Goal: Task Accomplishment & Management: Manage account settings

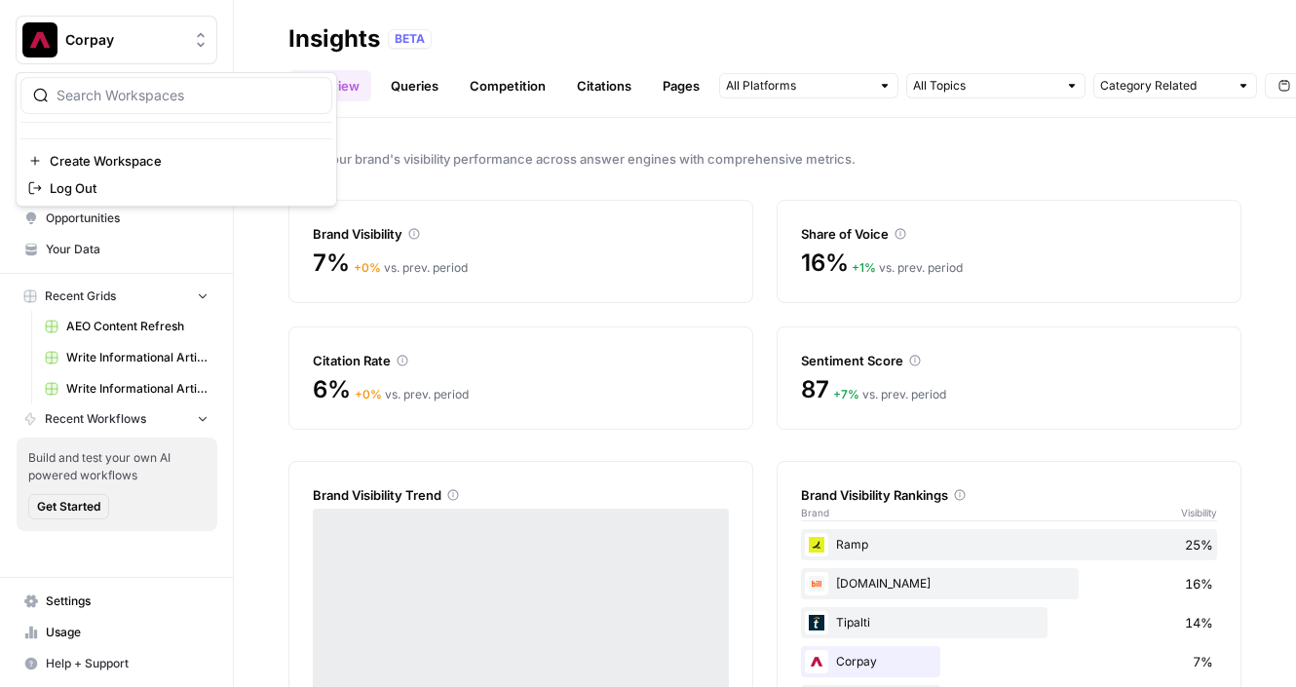
click at [143, 40] on span "Corpay" at bounding box center [124, 39] width 118 height 19
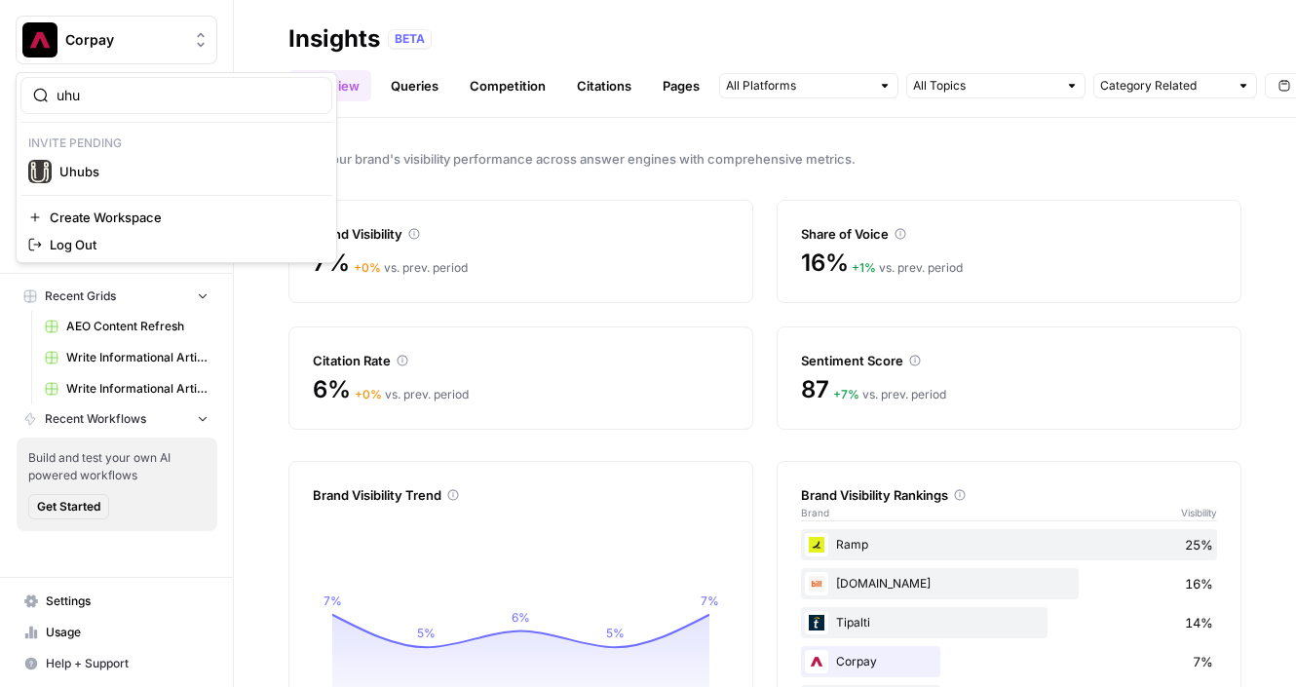
type input "uhu"
click at [132, 163] on span "Uhubs" at bounding box center [187, 171] width 257 height 19
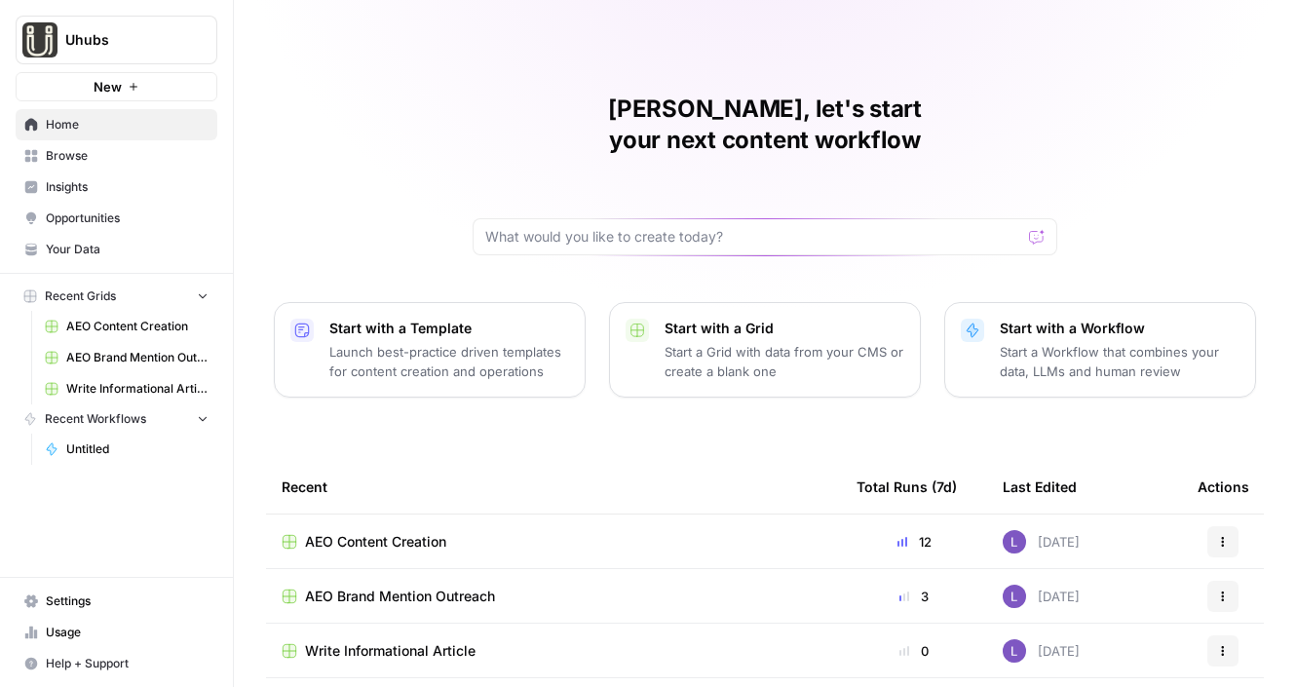
click at [129, 197] on link "Insights" at bounding box center [117, 187] width 202 height 31
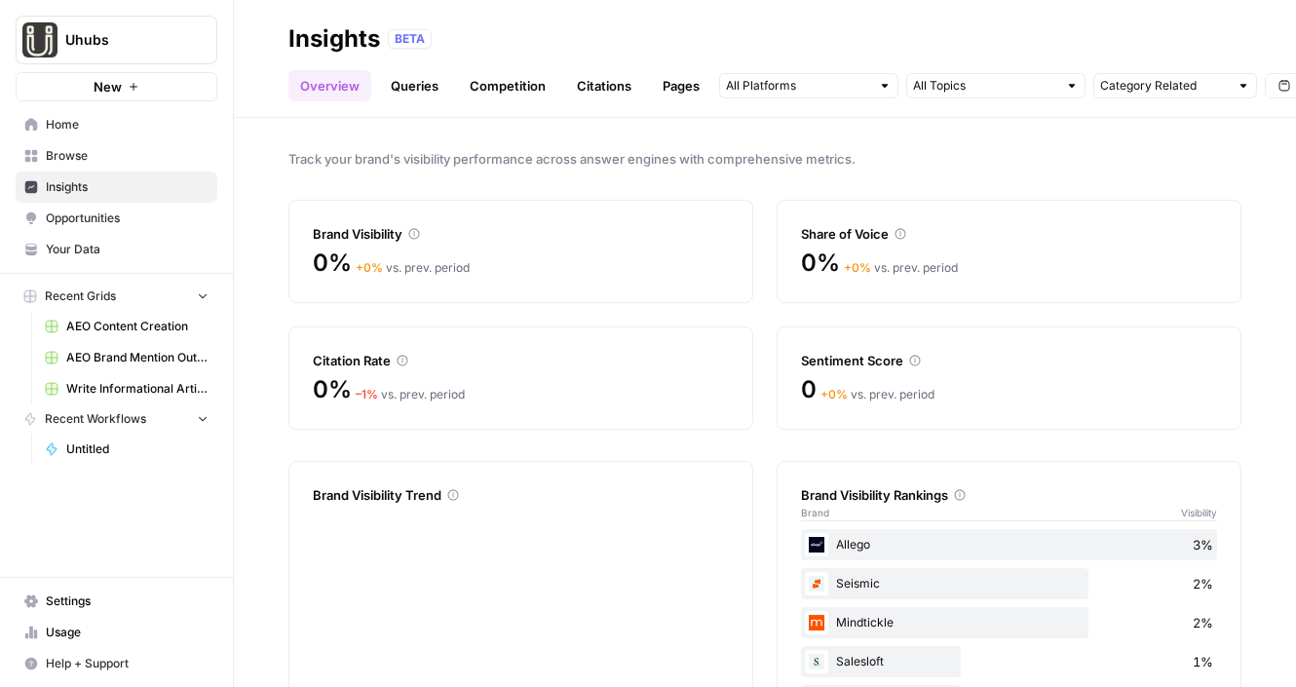
click at [418, 89] on link "Queries" at bounding box center [414, 85] width 71 height 31
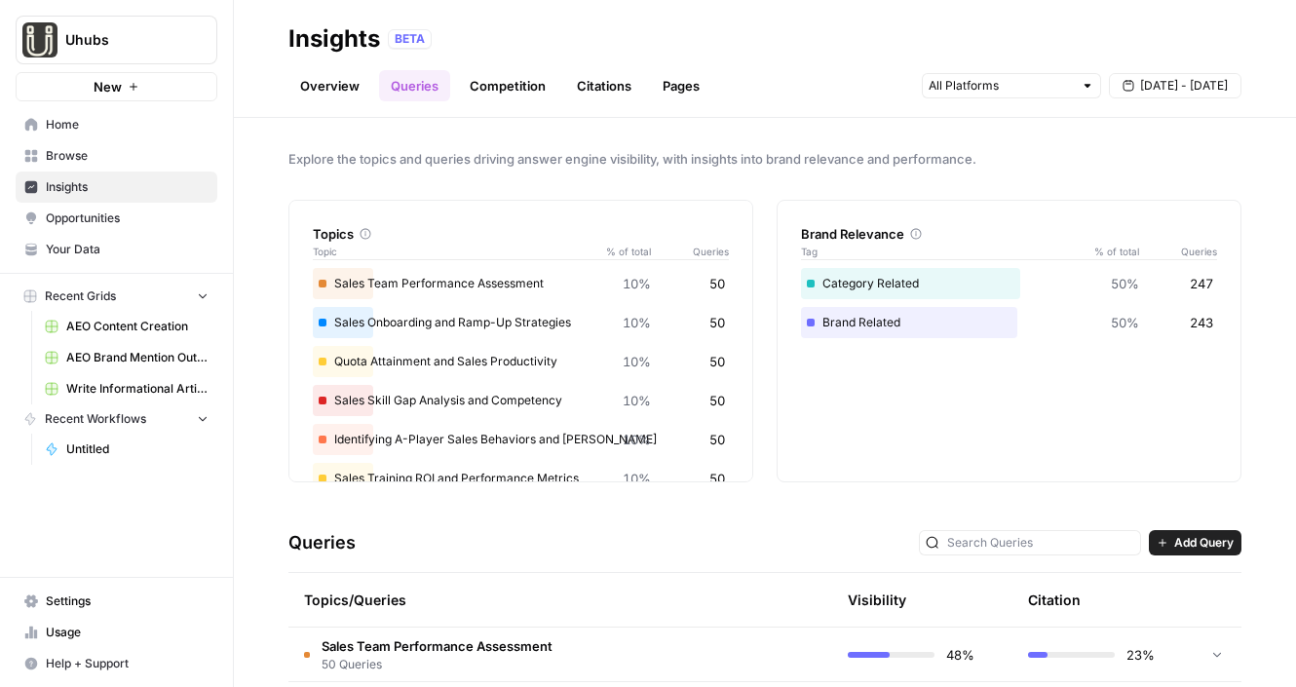
click at [345, 81] on link "Overview" at bounding box center [329, 85] width 83 height 31
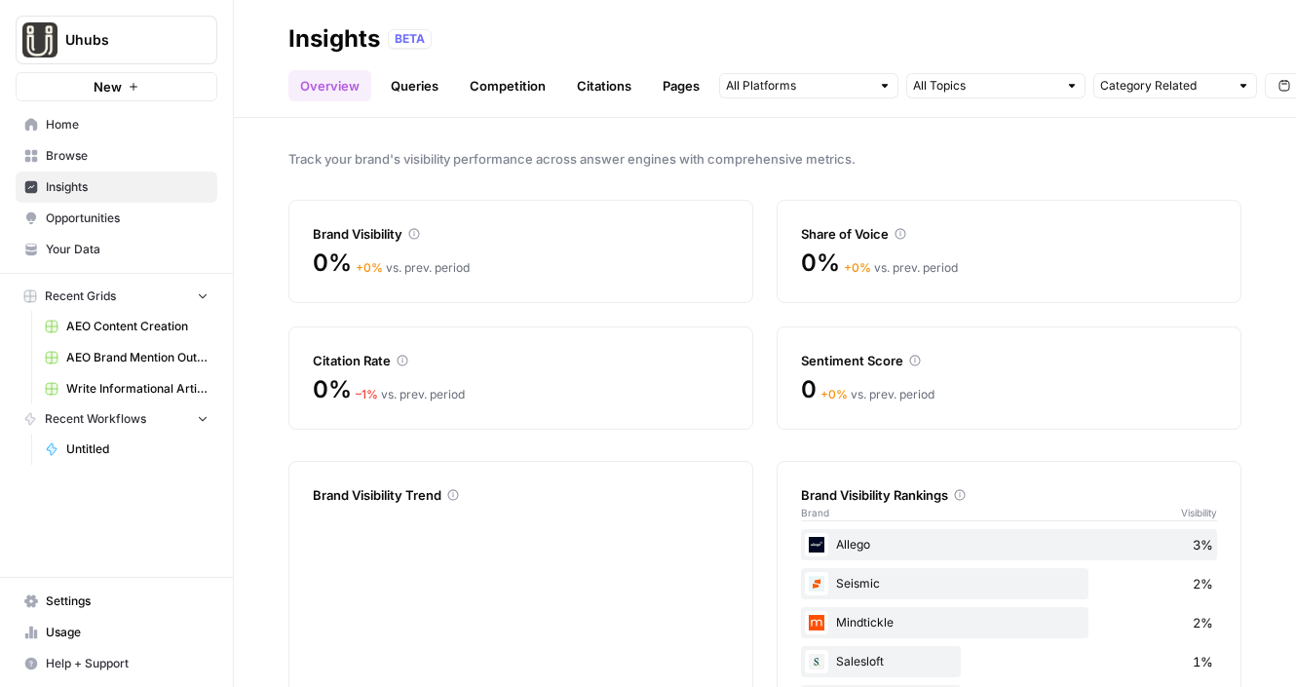
click at [411, 95] on link "Queries" at bounding box center [414, 85] width 71 height 31
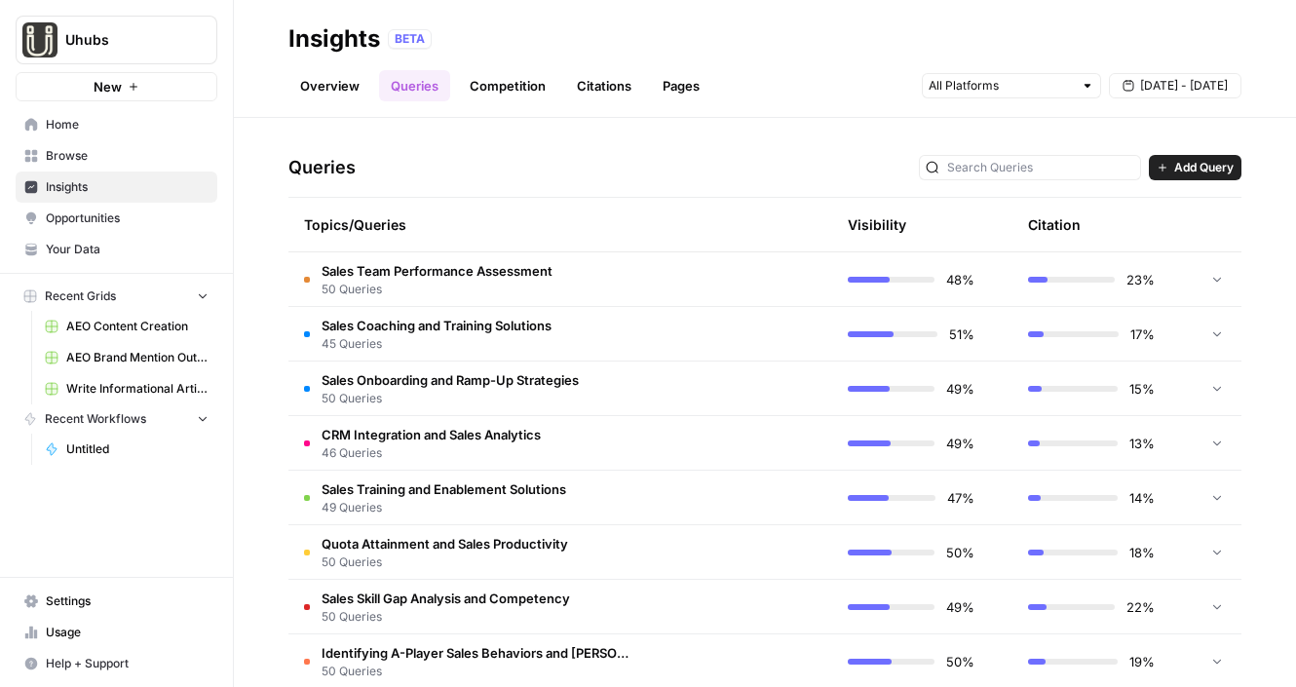
scroll to position [419, 0]
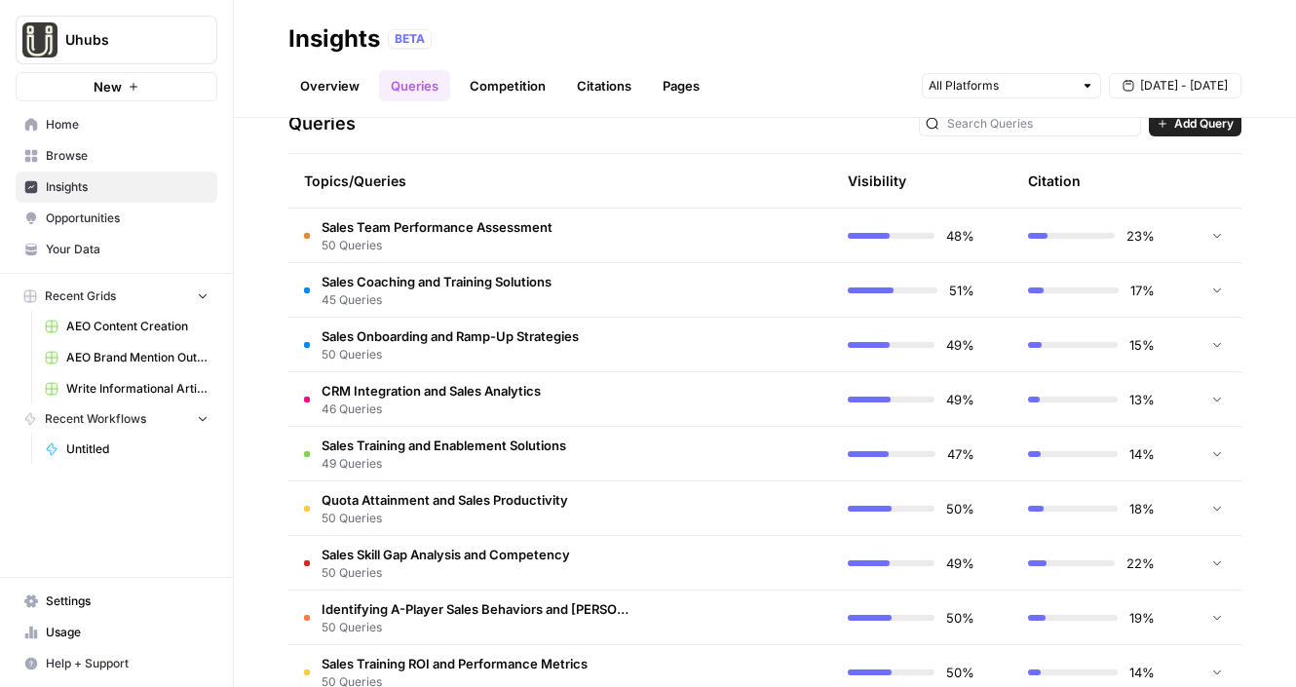
click at [525, 384] on span "CRM Integration and Sales Analytics" at bounding box center [431, 390] width 219 height 19
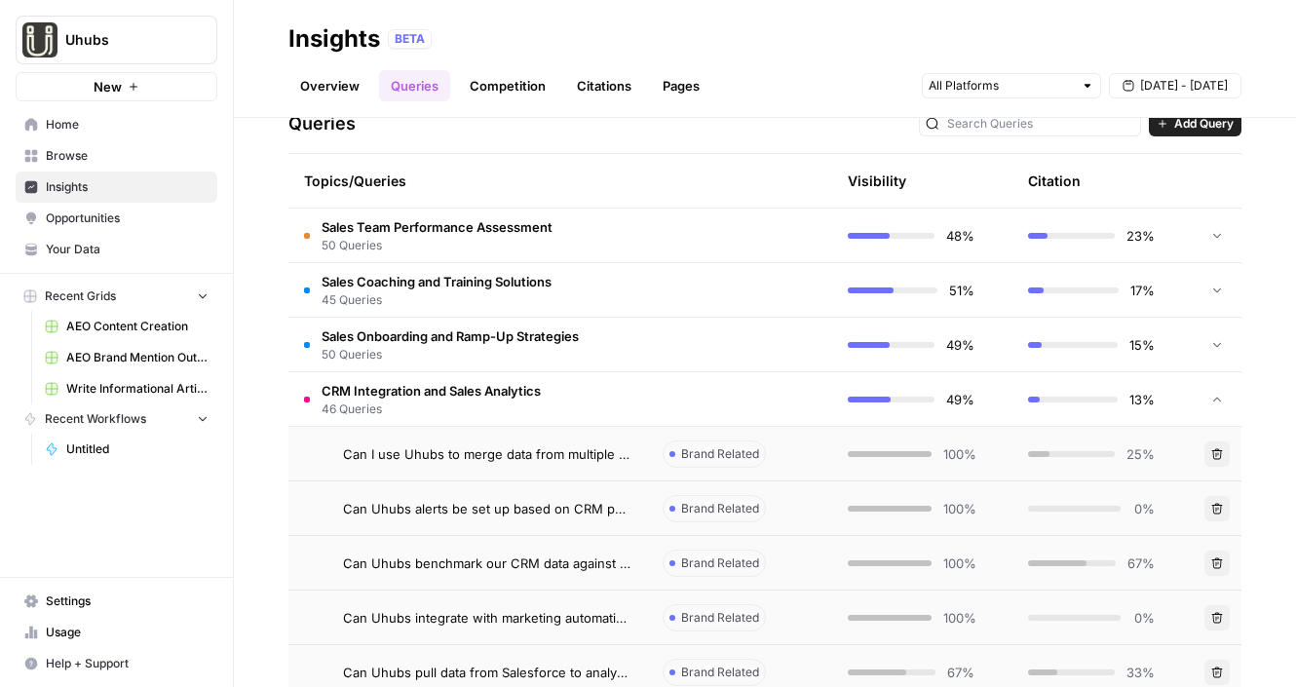
click at [158, 221] on span "Opportunities" at bounding box center [127, 219] width 163 height 18
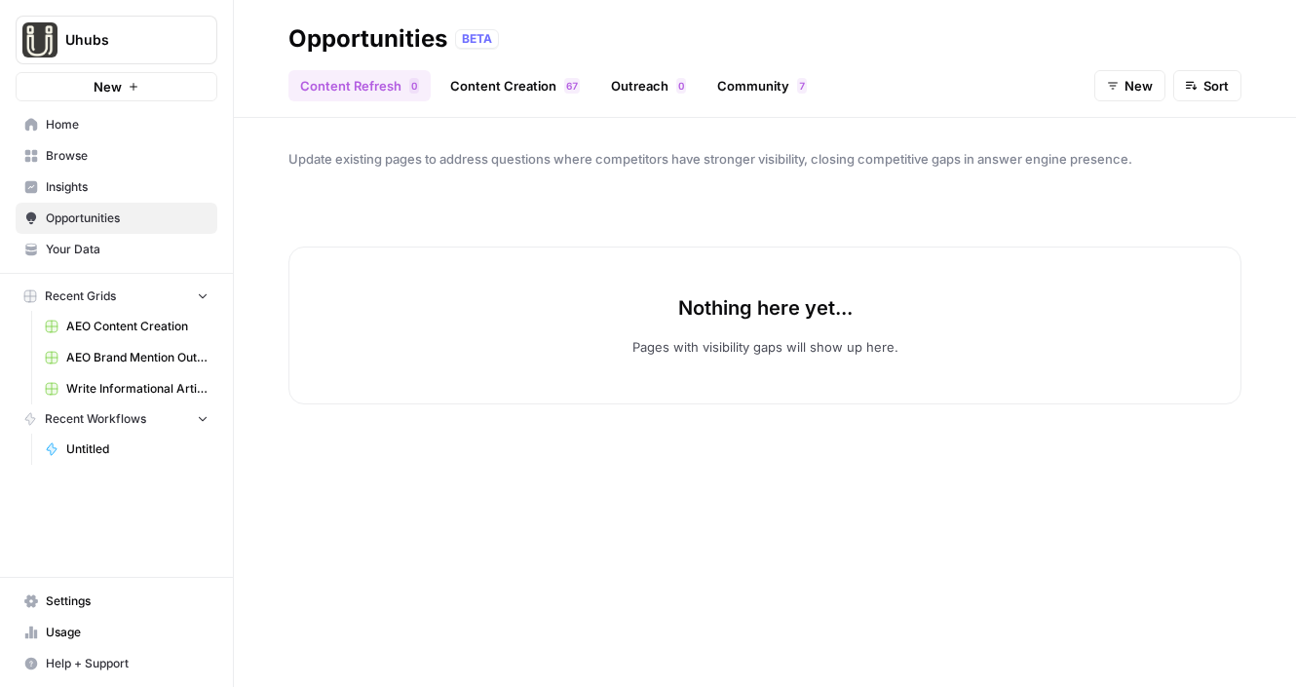
click at [86, 189] on span "Insights" at bounding box center [127, 187] width 163 height 18
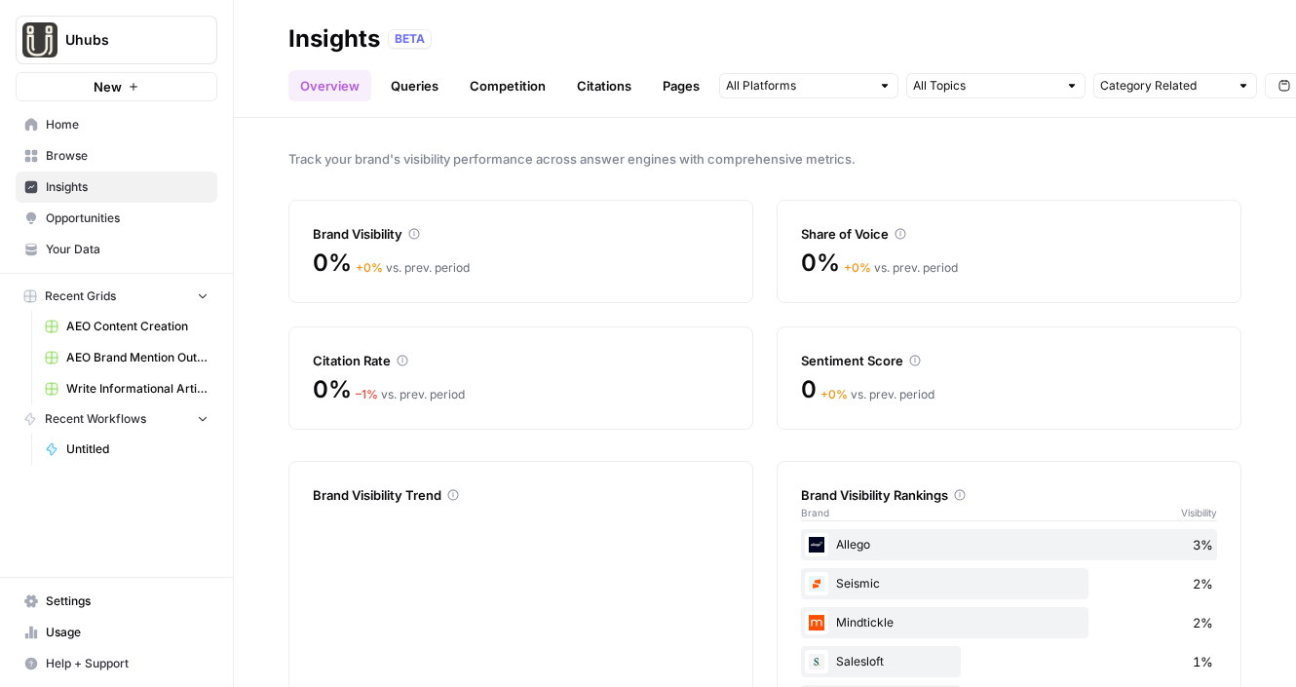
click at [272, 119] on div "Track your brand's visibility performance across answer engines with comprehens…" at bounding box center [765, 402] width 1062 height 569
click at [146, 55] on button "Uhubs" at bounding box center [117, 40] width 202 height 49
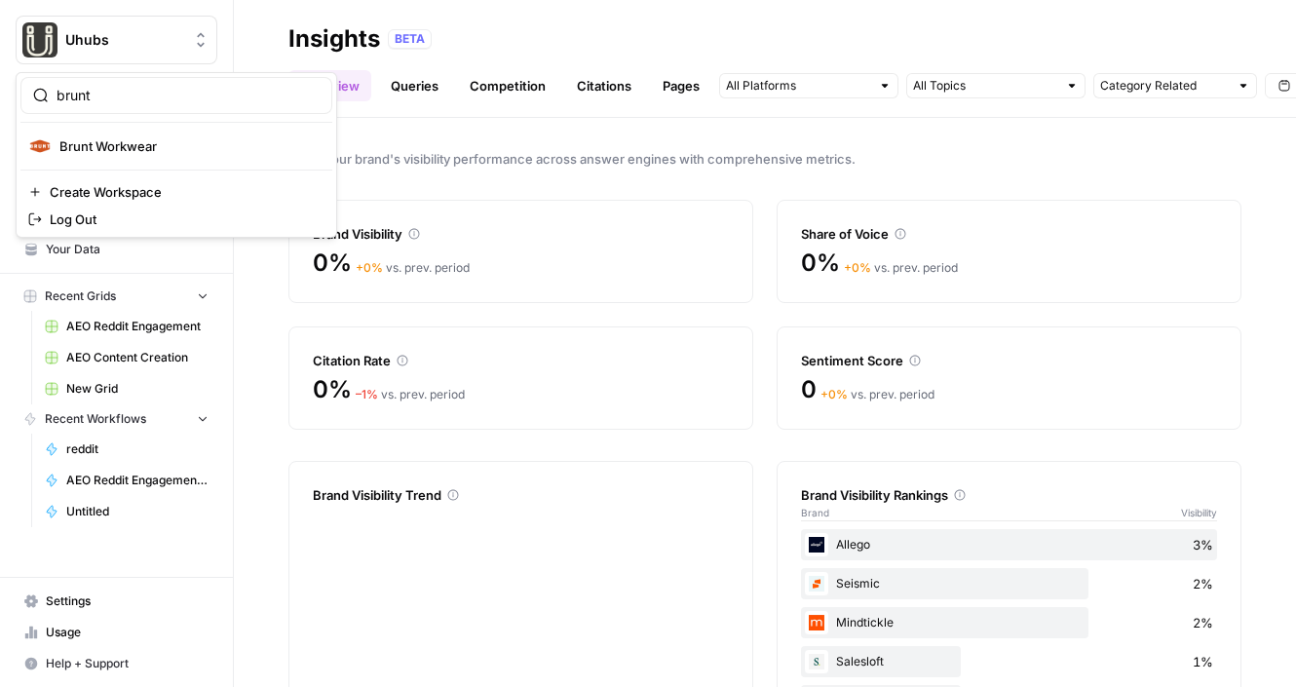
type input "brunt"
click at [140, 150] on span "Brunt Workwear" at bounding box center [187, 145] width 257 height 19
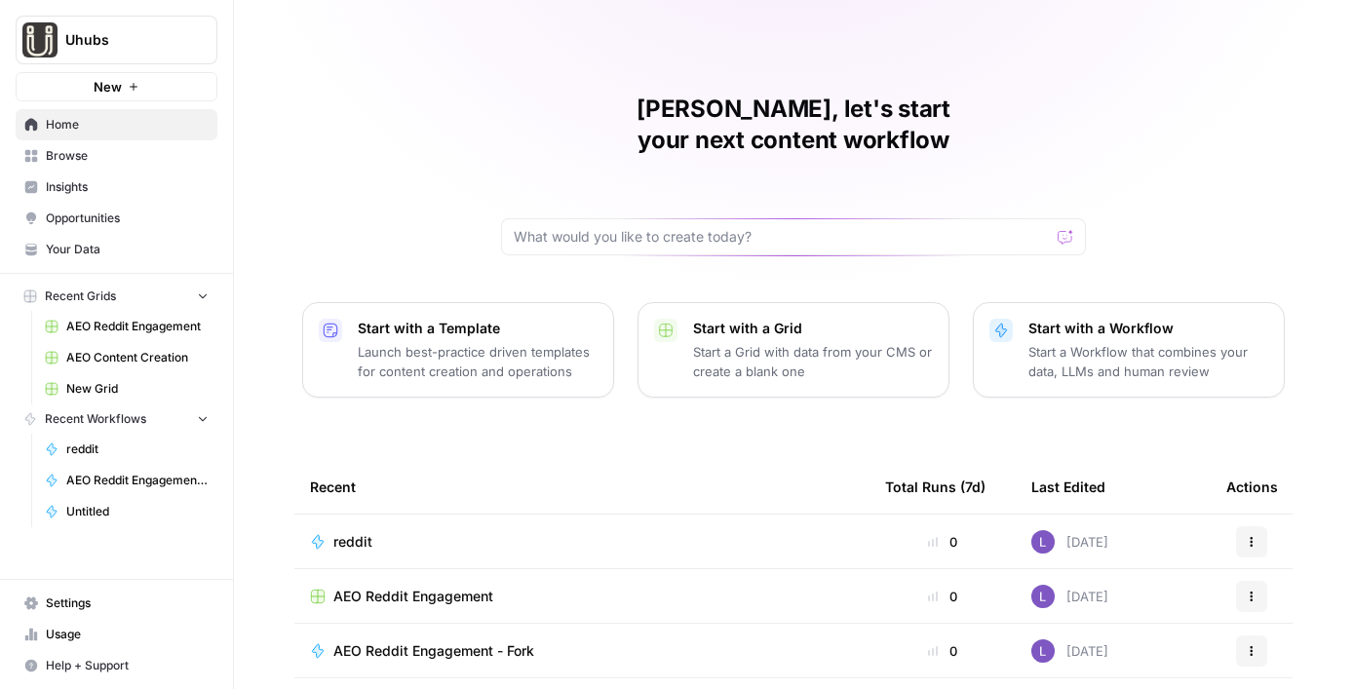
click at [127, 41] on span "Uhubs" at bounding box center [124, 39] width 118 height 19
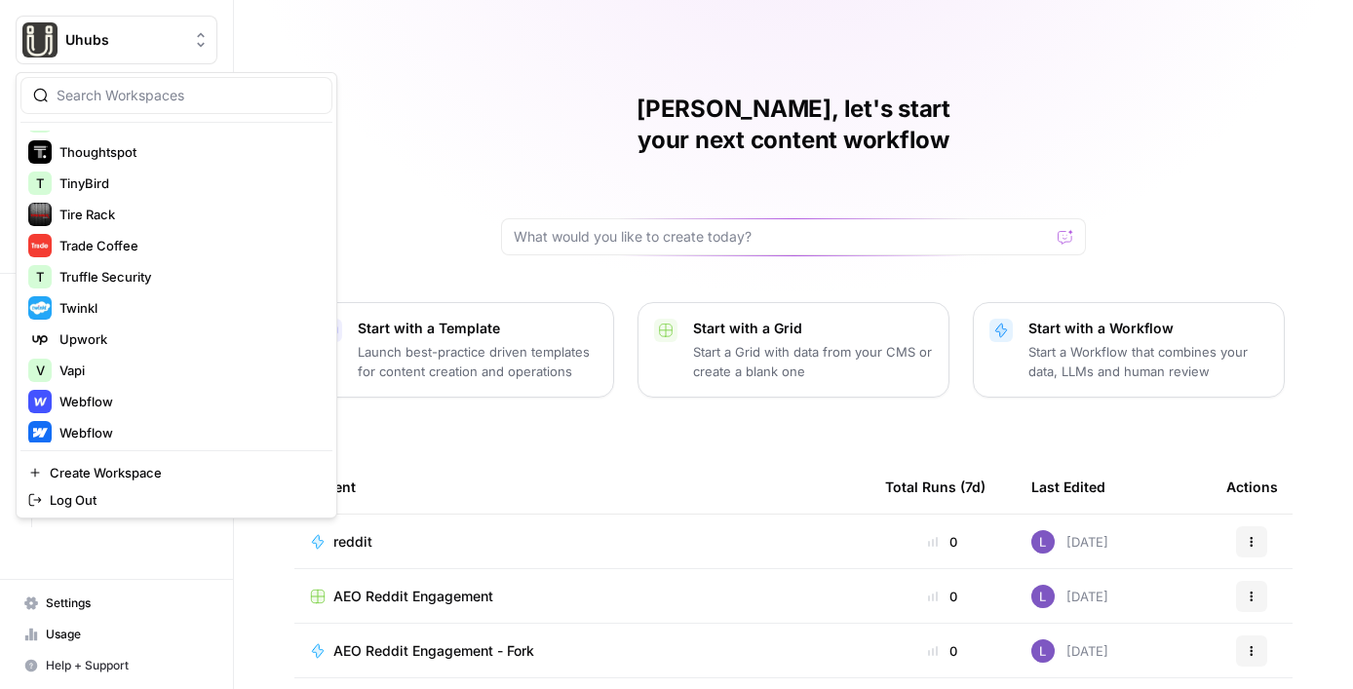
scroll to position [4002, 0]
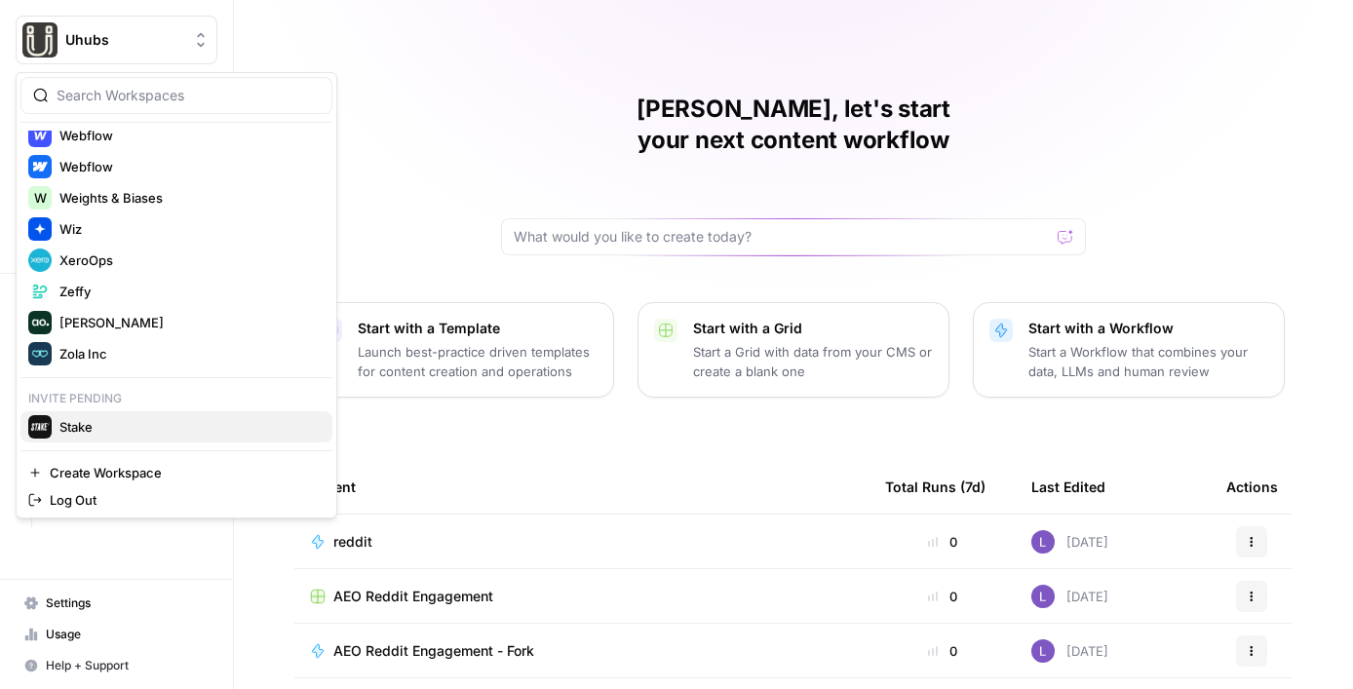
click at [84, 421] on span "Stake" at bounding box center [187, 426] width 257 height 19
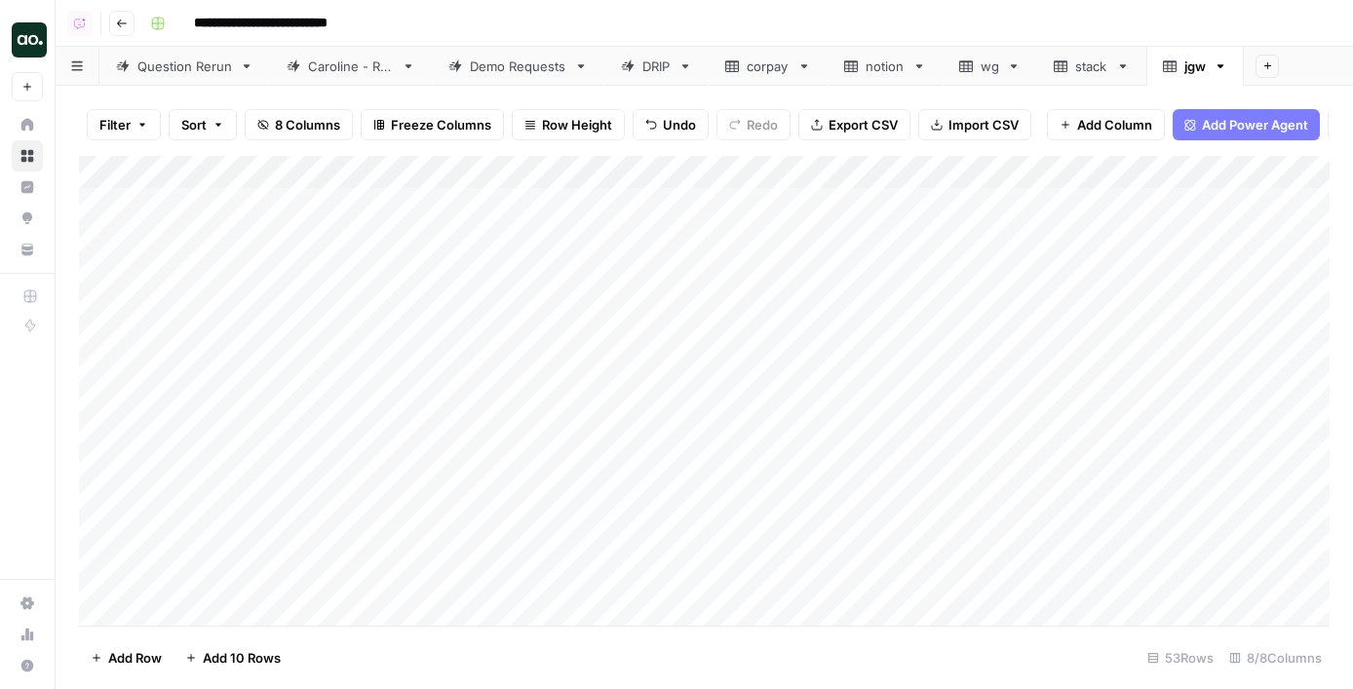
click at [459, 64] on icon at bounding box center [454, 65] width 13 height 13
click at [226, 274] on div "Add Column" at bounding box center [704, 391] width 1250 height 470
type textarea "*****"
click at [333, 282] on div "Add Column" at bounding box center [704, 391] width 1250 height 470
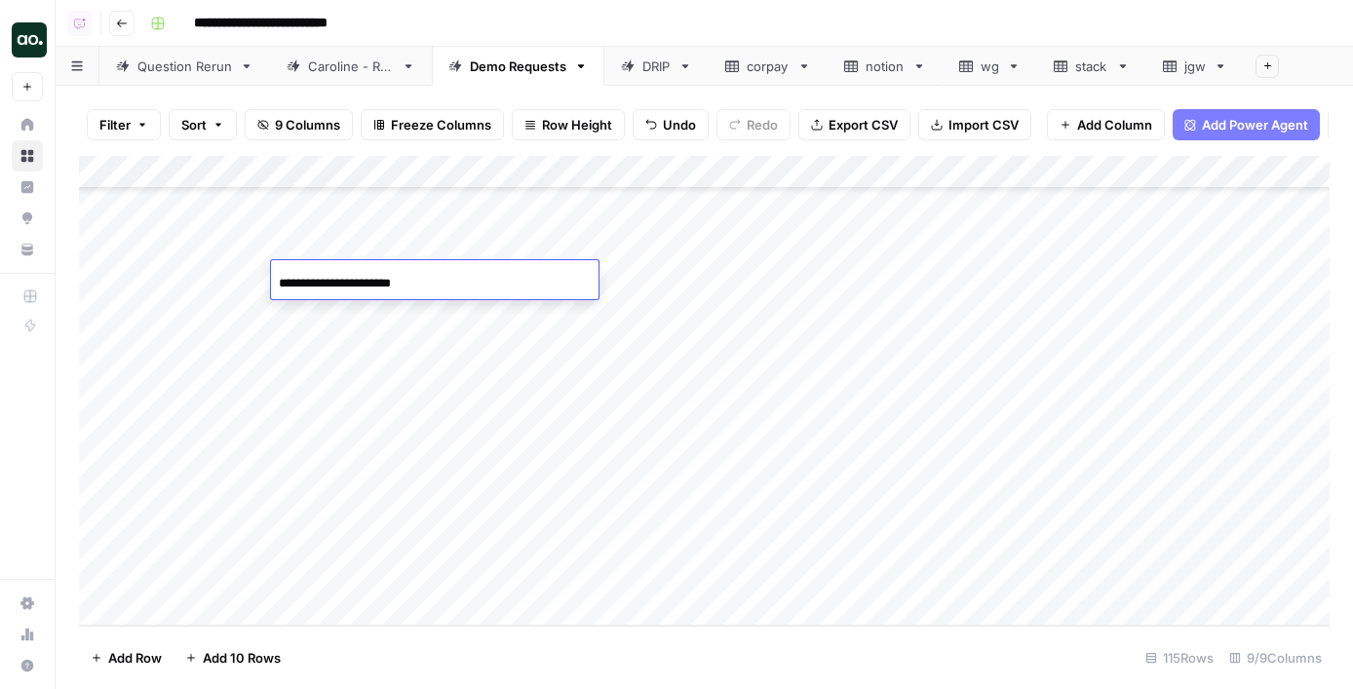
drag, startPoint x: 320, startPoint y: 287, endPoint x: 162, endPoint y: 280, distance: 158.0
click at [162, 280] on body "**********" at bounding box center [676, 344] width 1353 height 689
click at [420, 279] on input "**********" at bounding box center [435, 283] width 312 height 23
type input "**********"
click at [748, 278] on div "Add Column" at bounding box center [704, 391] width 1250 height 470
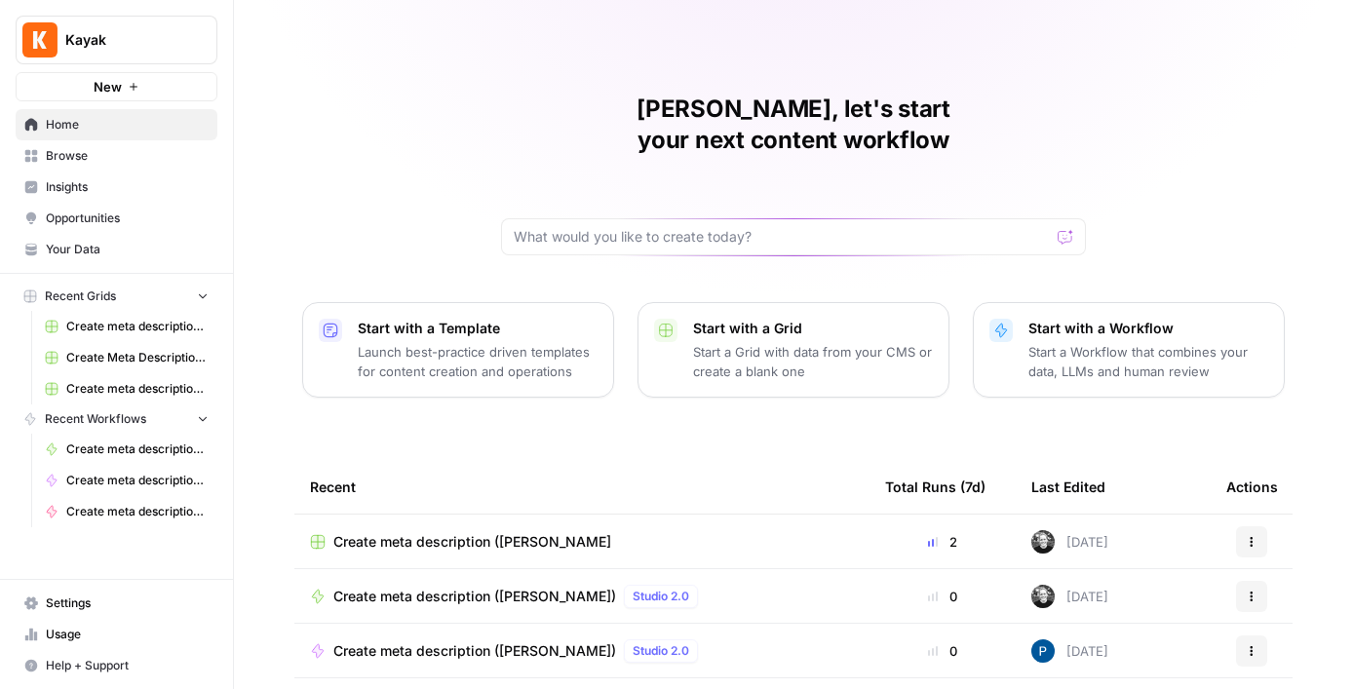
click at [90, 604] on span "Settings" at bounding box center [127, 603] width 163 height 18
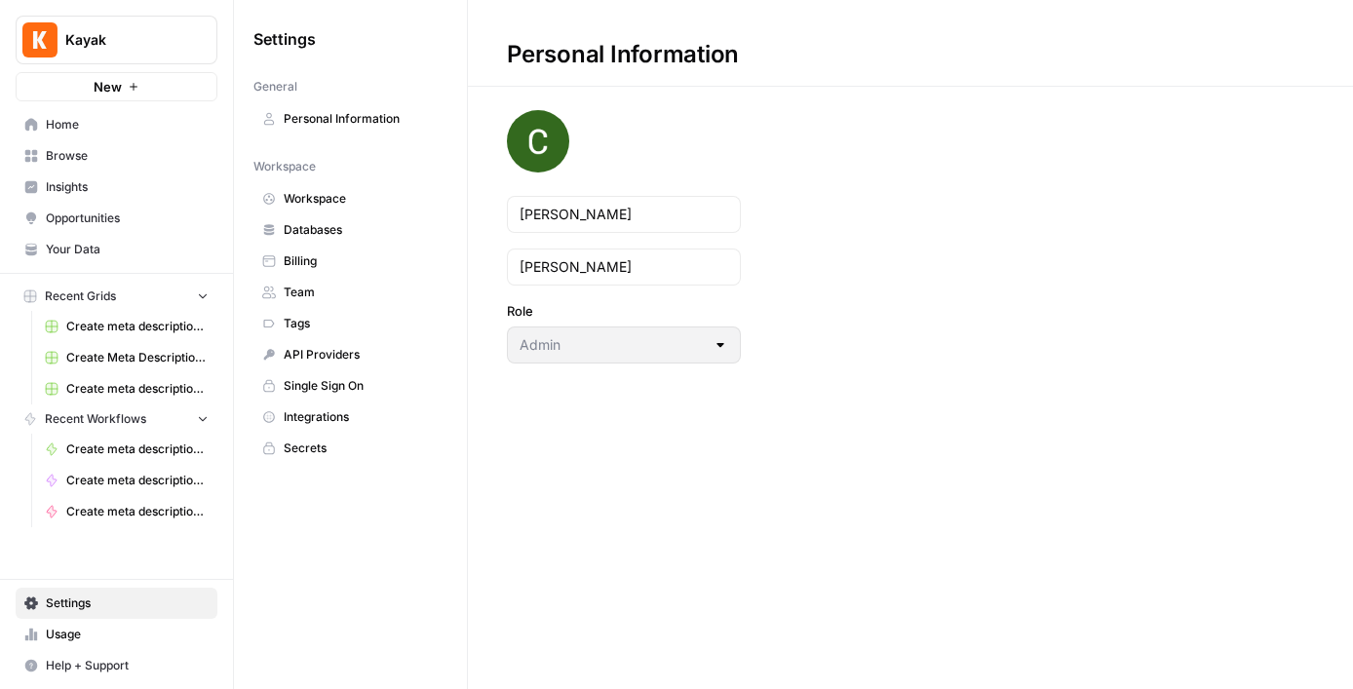
click at [325, 299] on span "Team" at bounding box center [361, 293] width 155 height 18
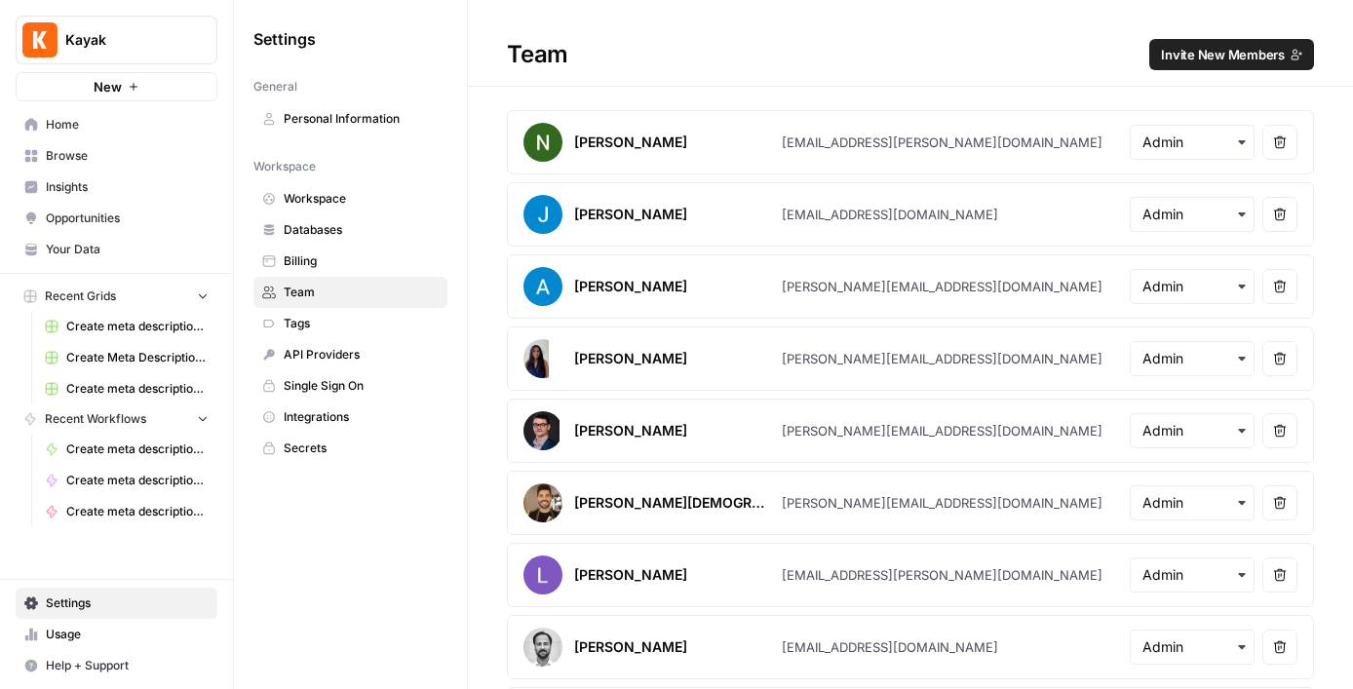
click at [1192, 50] on span "Invite New Members" at bounding box center [1223, 54] width 124 height 19
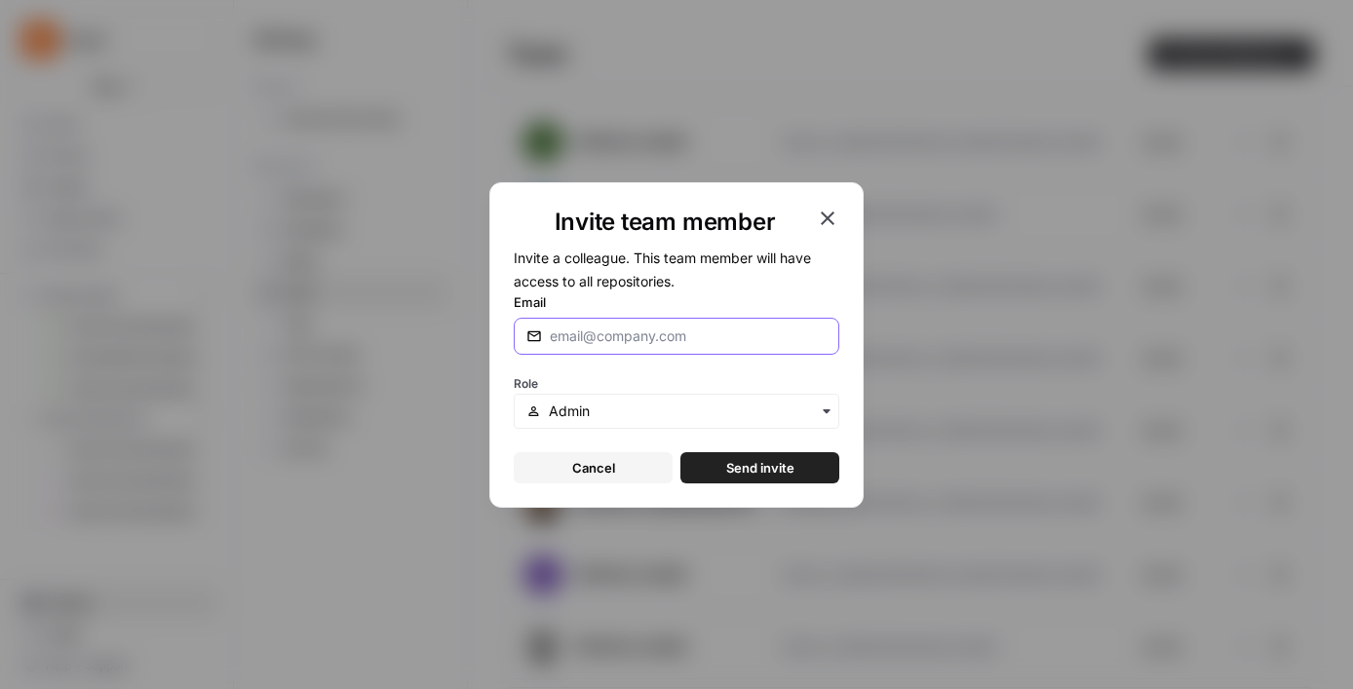
click at [649, 344] on input "Email" at bounding box center [688, 335] width 277 height 19
paste input "jgoodwin@kayak.com"
type input "jgoodwin@kayak.com"
click at [607, 407] on input "text" at bounding box center [688, 410] width 278 height 19
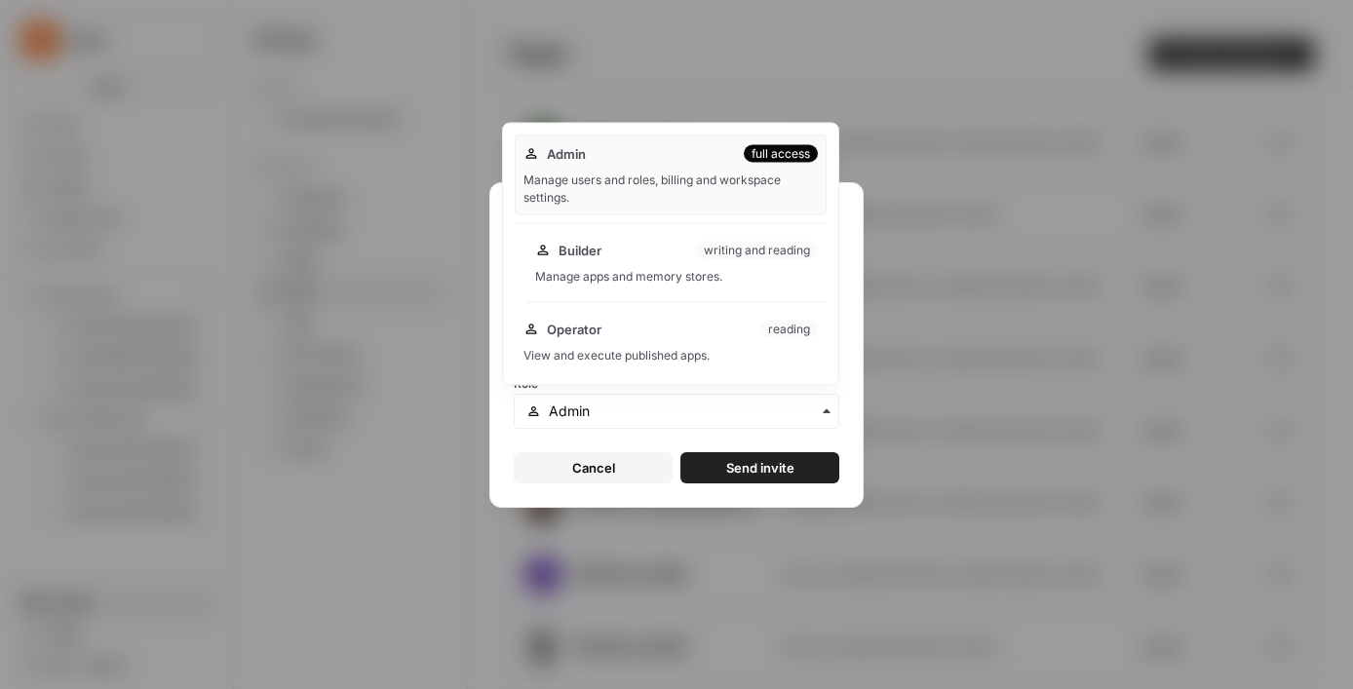
click at [608, 249] on div "Builder writing and reading" at bounding box center [676, 250] width 283 height 19
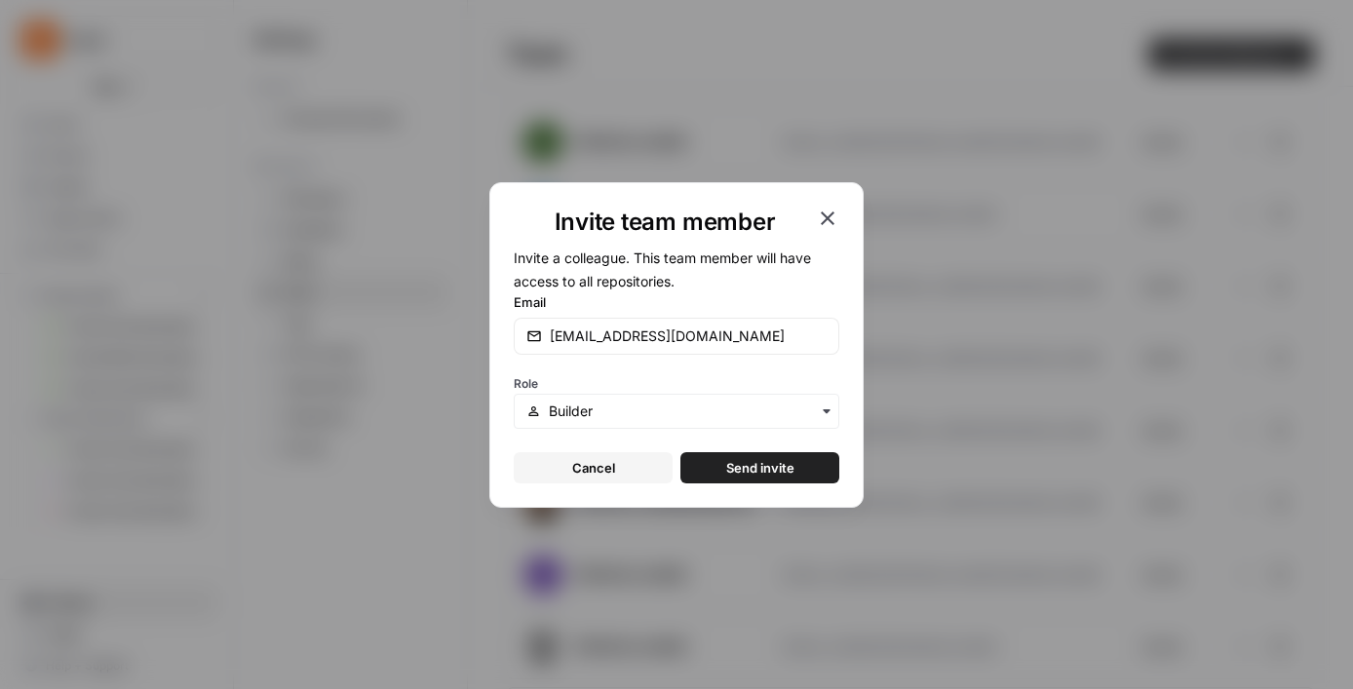
click at [727, 470] on span "Send invite" at bounding box center [760, 467] width 68 height 19
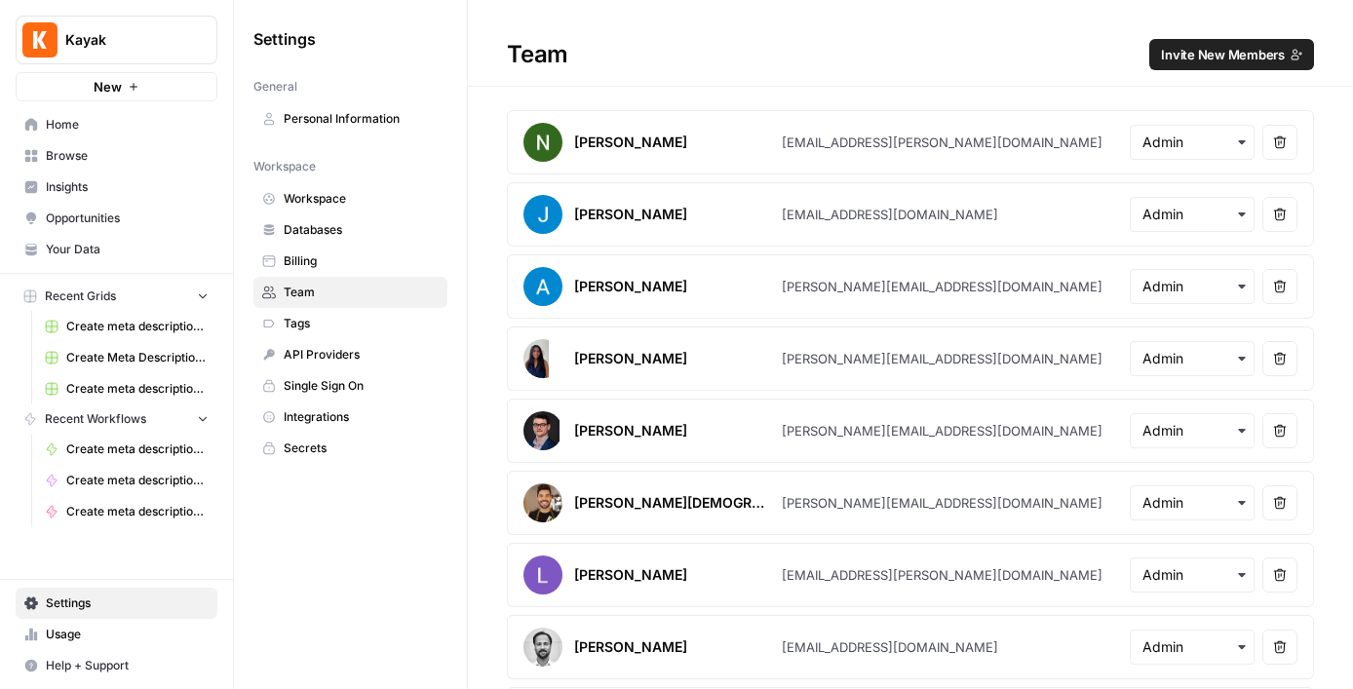
click at [1195, 58] on span "Invite New Members" at bounding box center [1223, 54] width 124 height 19
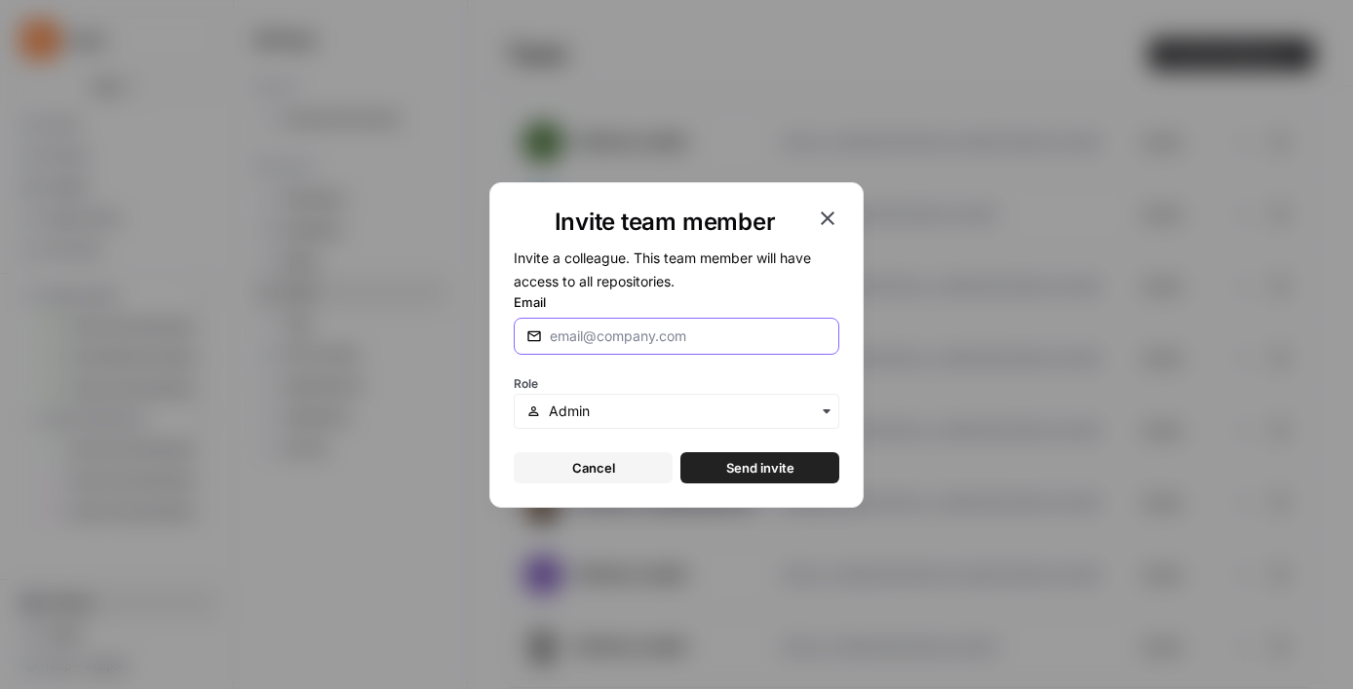
click at [754, 342] on input "Email" at bounding box center [688, 335] width 277 height 19
paste input "akalashnikova@kayak.com"
type input "akalashnikova@kayak.com"
click at [678, 397] on div "button" at bounding box center [676, 411] width 325 height 35
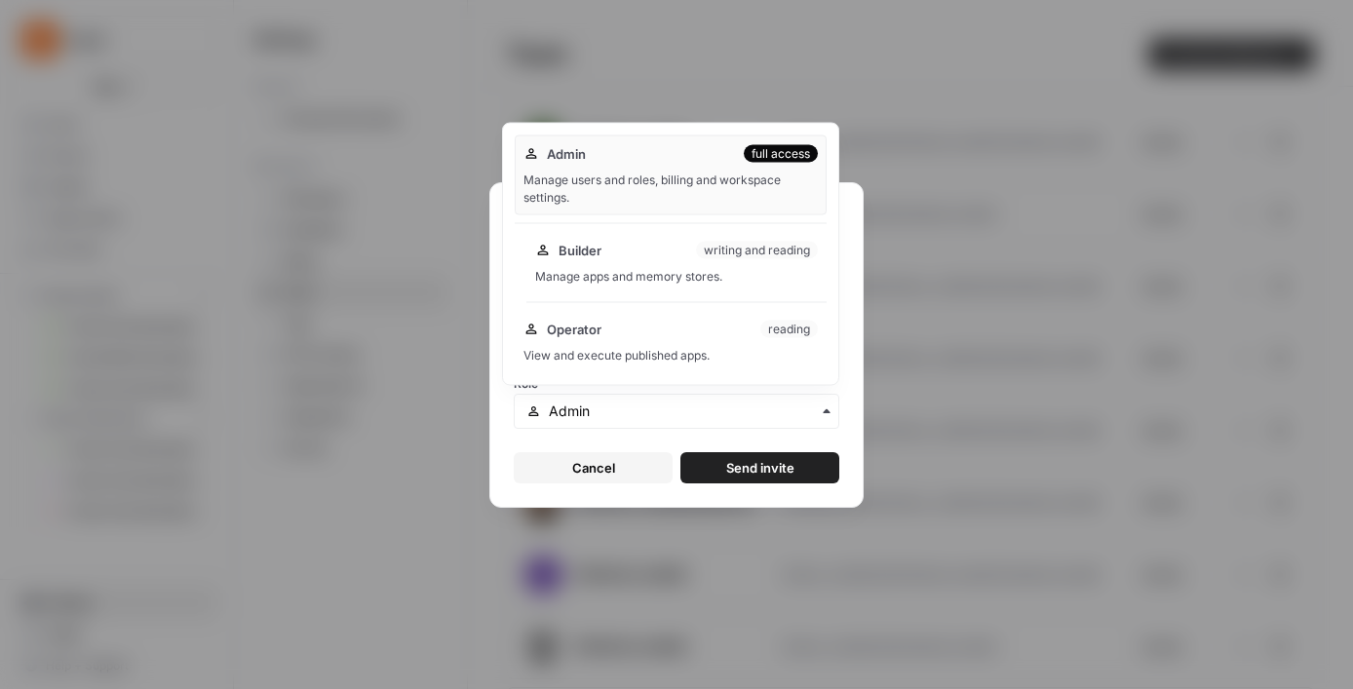
click at [653, 264] on div "Builder writing and reading Manage apps and memory stores." at bounding box center [676, 263] width 300 height 62
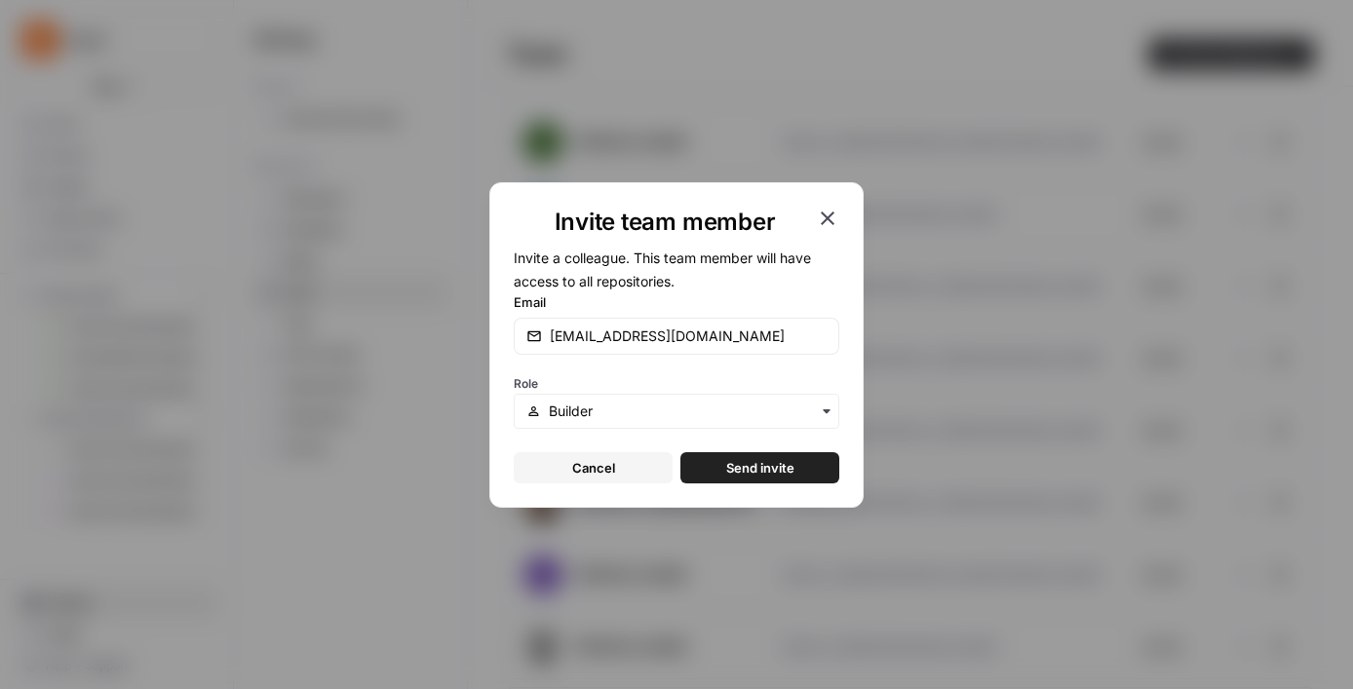
click at [739, 466] on span "Send invite" at bounding box center [760, 467] width 68 height 19
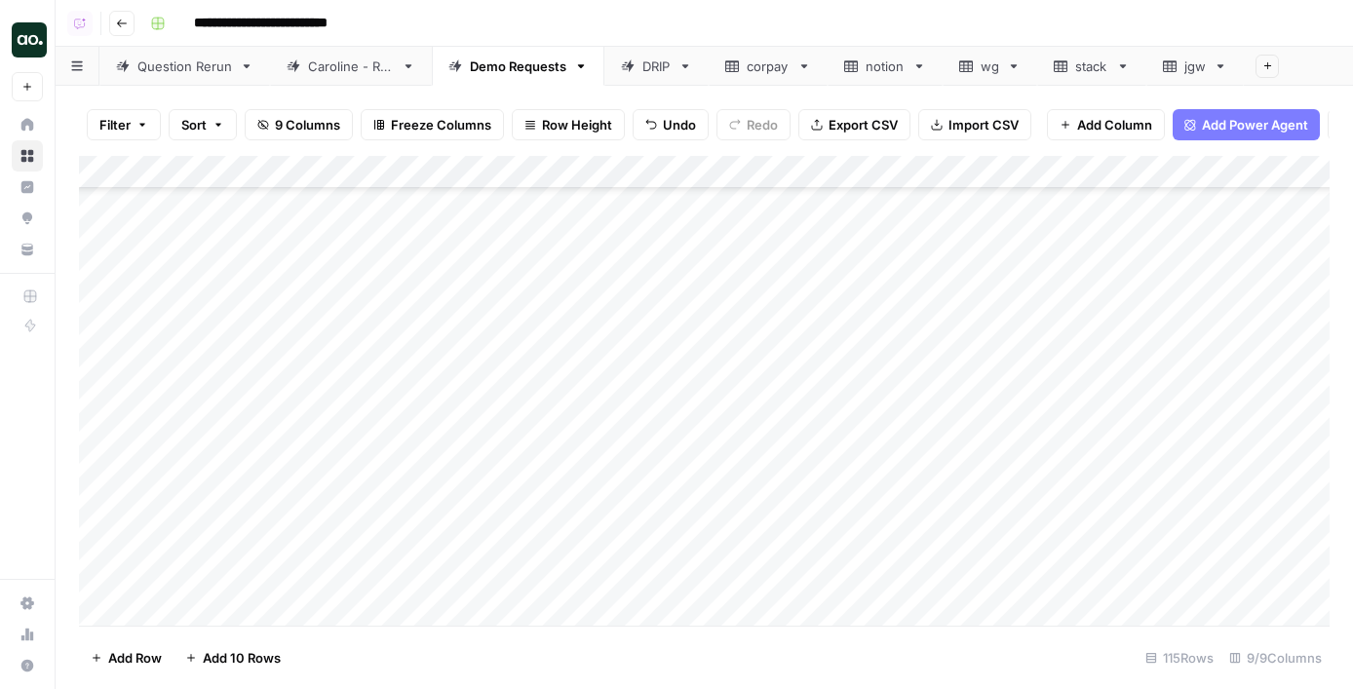
scroll to position [3310, 0]
click at [210, 379] on div "Add Column" at bounding box center [704, 391] width 1250 height 470
click at [311, 376] on div "Add Column" at bounding box center [704, 391] width 1250 height 470
click at [300, 372] on div "Add Column" at bounding box center [704, 391] width 1250 height 470
drag, startPoint x: 321, startPoint y: 376, endPoint x: 249, endPoint y: 371, distance: 71.3
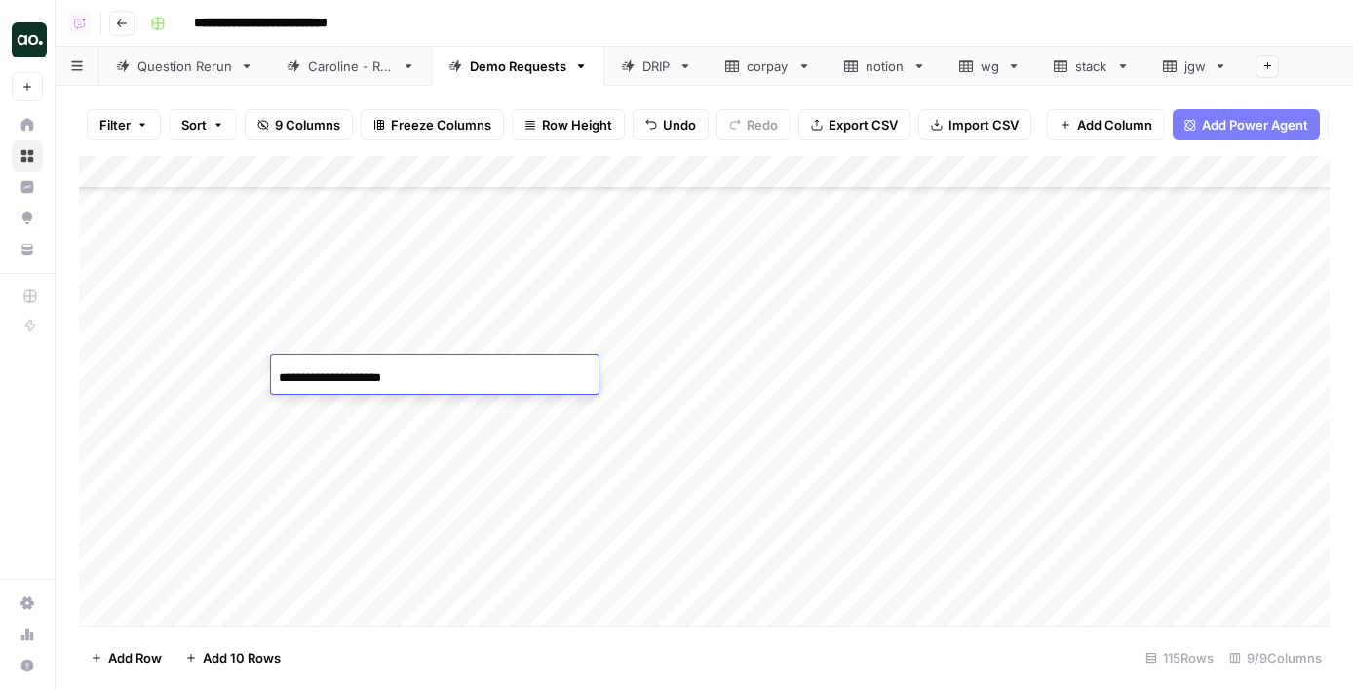
click at [249, 371] on body "**********" at bounding box center [676, 344] width 1353 height 689
click at [414, 370] on input "**********" at bounding box center [435, 377] width 312 height 23
type input "**********"
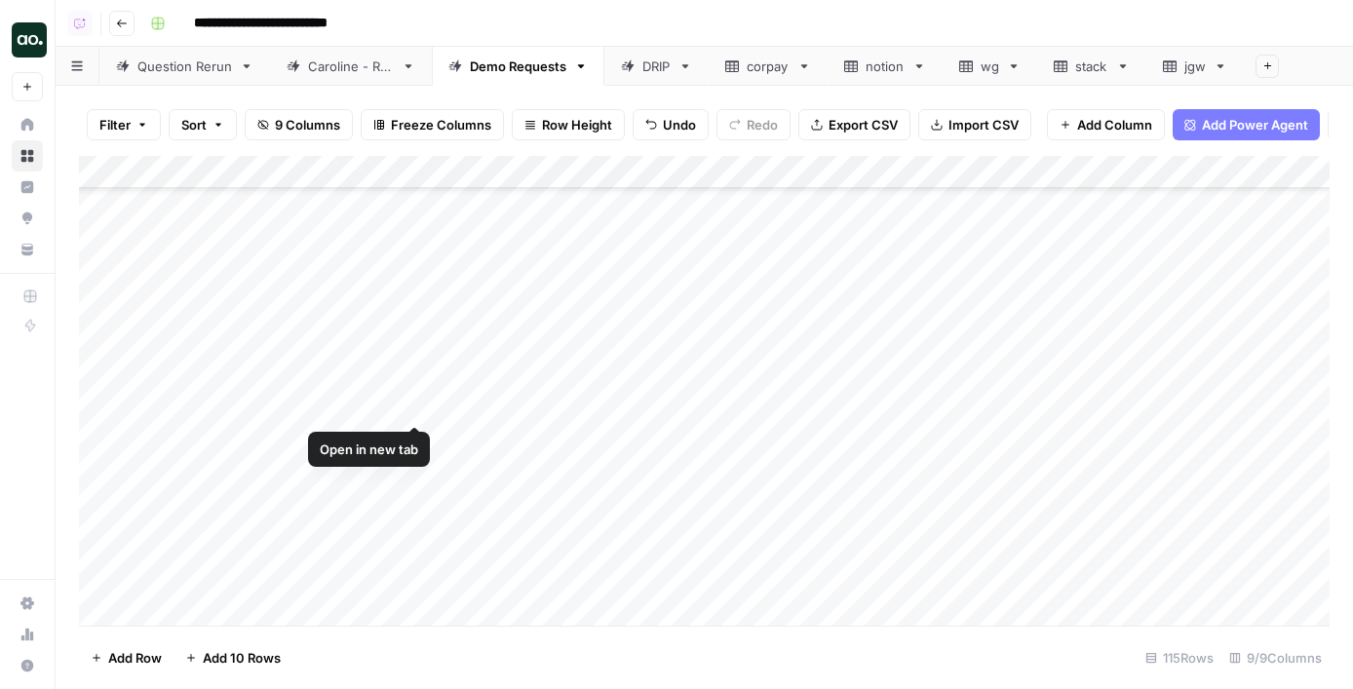
click at [388, 400] on div "Add Column" at bounding box center [704, 391] width 1250 height 470
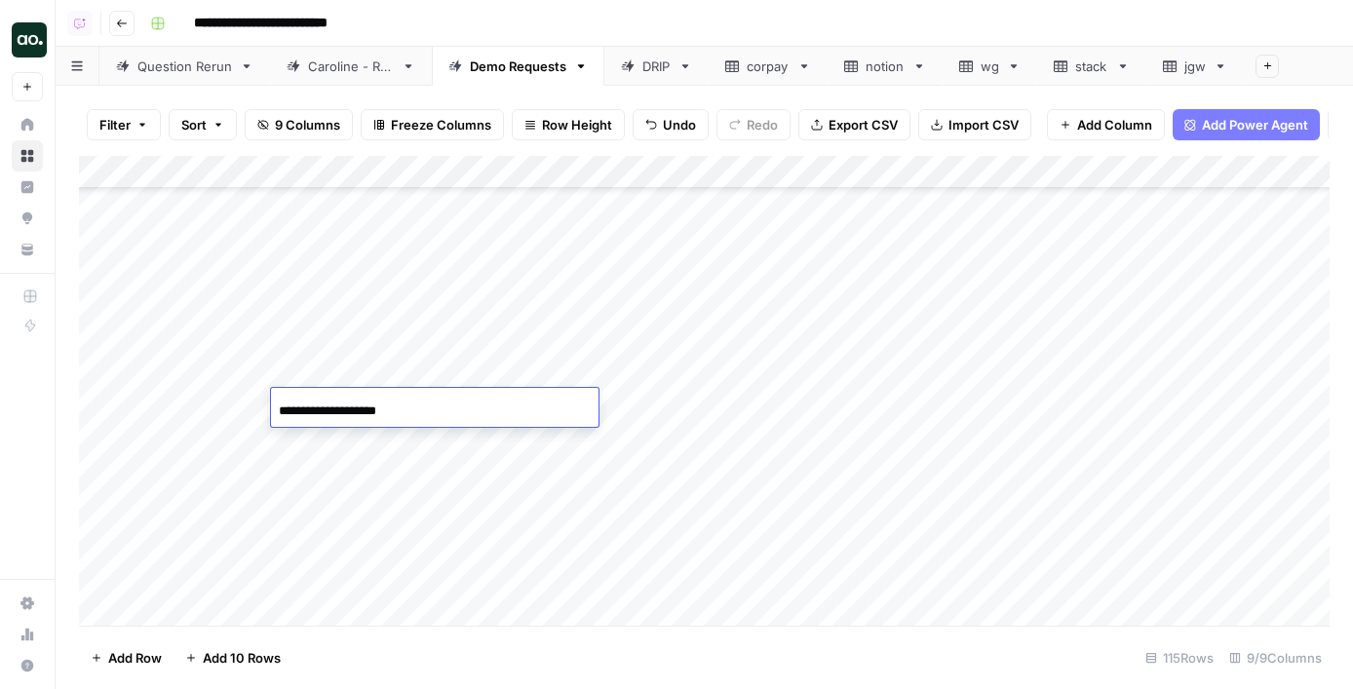
drag, startPoint x: 319, startPoint y: 409, endPoint x: 227, endPoint y: 401, distance: 92.0
click at [227, 401] on body "**********" at bounding box center [676, 344] width 1353 height 689
click at [388, 407] on input "**********" at bounding box center [435, 411] width 312 height 23
type input "**********"
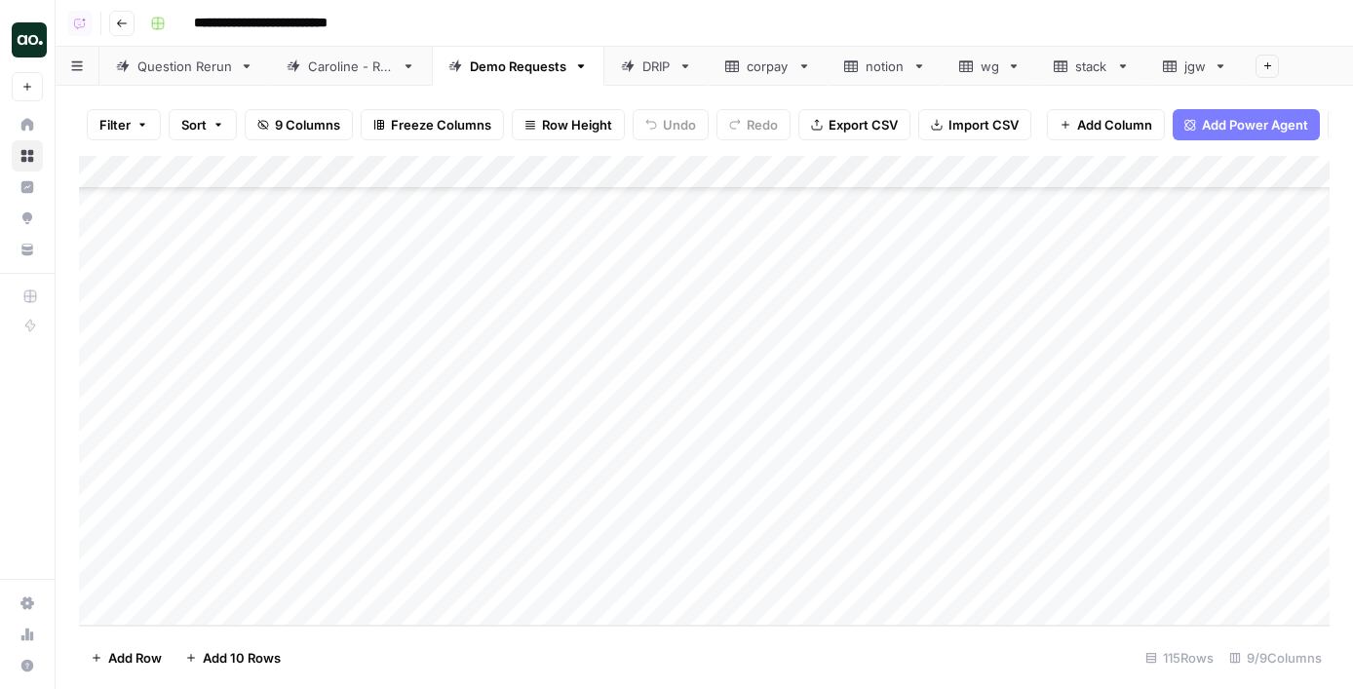
click at [220, 280] on div "Add Column" at bounding box center [704, 391] width 1250 height 470
click at [748, 315] on div "Add Column" at bounding box center [704, 391] width 1250 height 470
click at [747, 344] on div "Add Column" at bounding box center [704, 391] width 1250 height 470
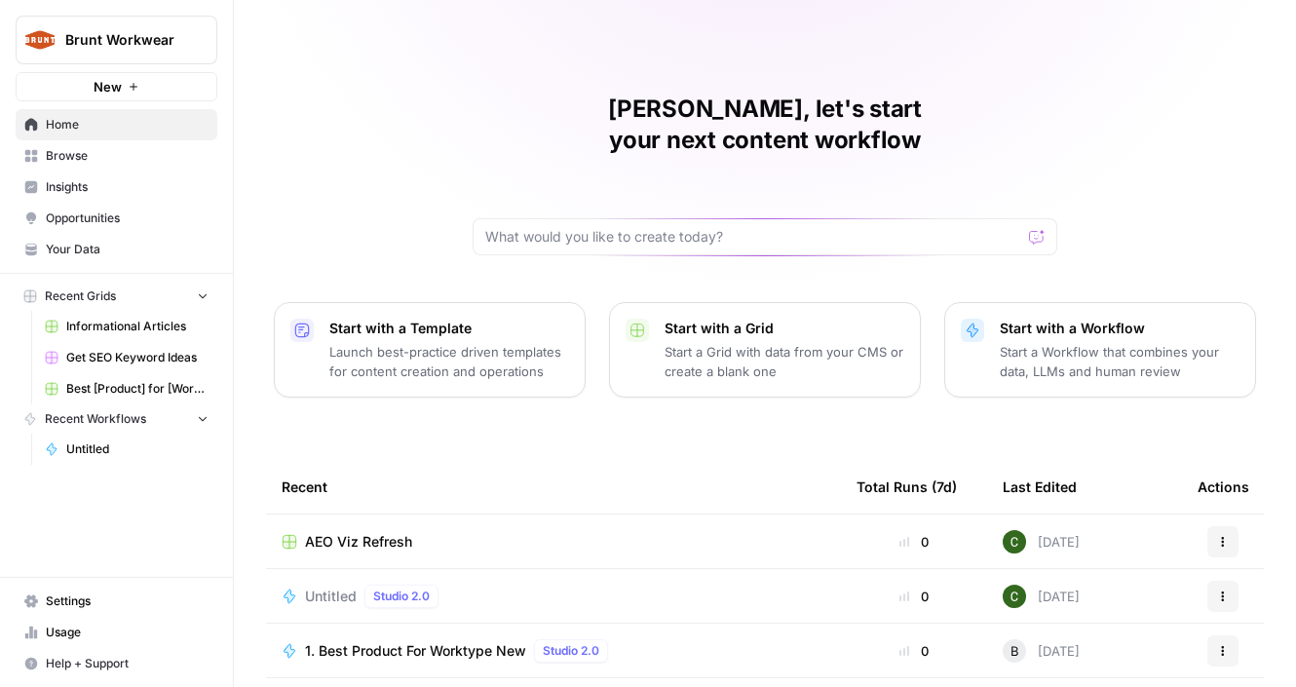
click at [122, 181] on span "Insights" at bounding box center [127, 187] width 163 height 18
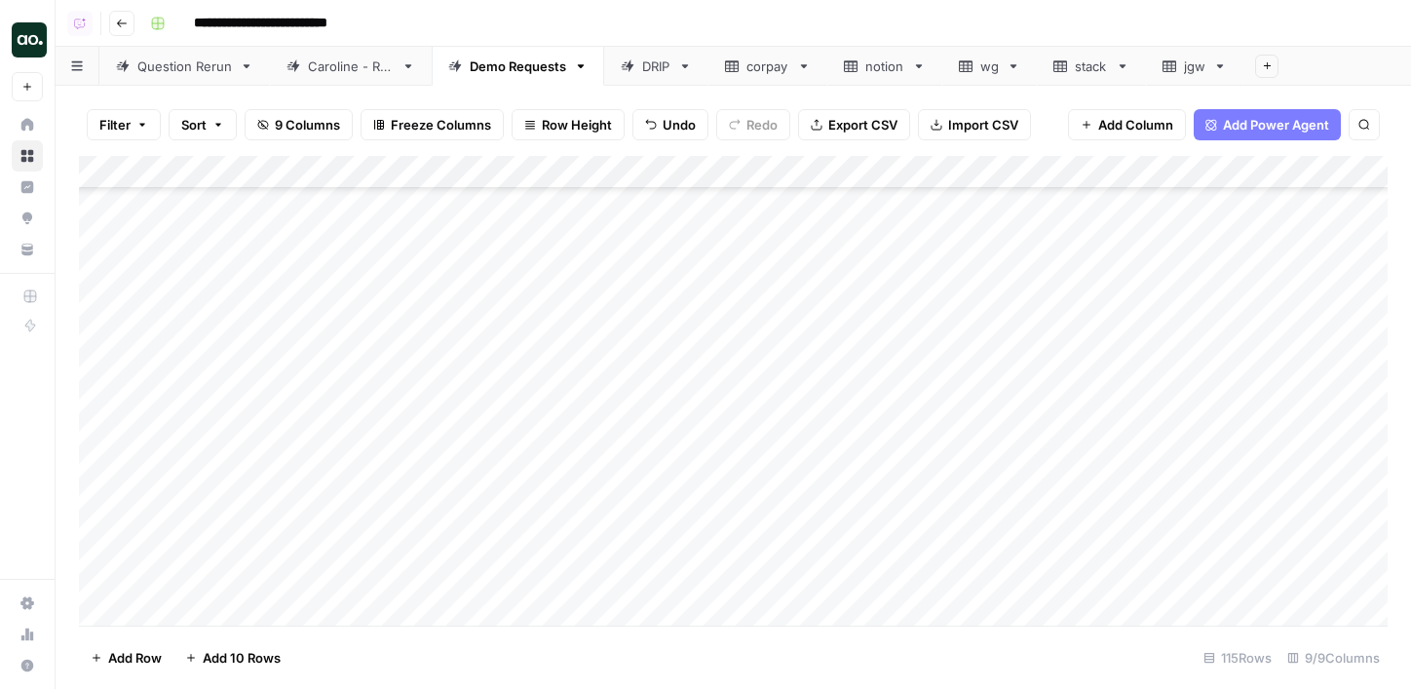
scroll to position [3405, 0]
click at [371, 88] on div "Filter Sort 9 Columns Freeze Columns Row Height Undo Redo Export CSV Import CSV…" at bounding box center [734, 387] width 1356 height 603
click at [370, 71] on div "Caroline - Run" at bounding box center [351, 66] width 86 height 19
click at [479, 73] on div "Demo Requests" at bounding box center [518, 66] width 96 height 19
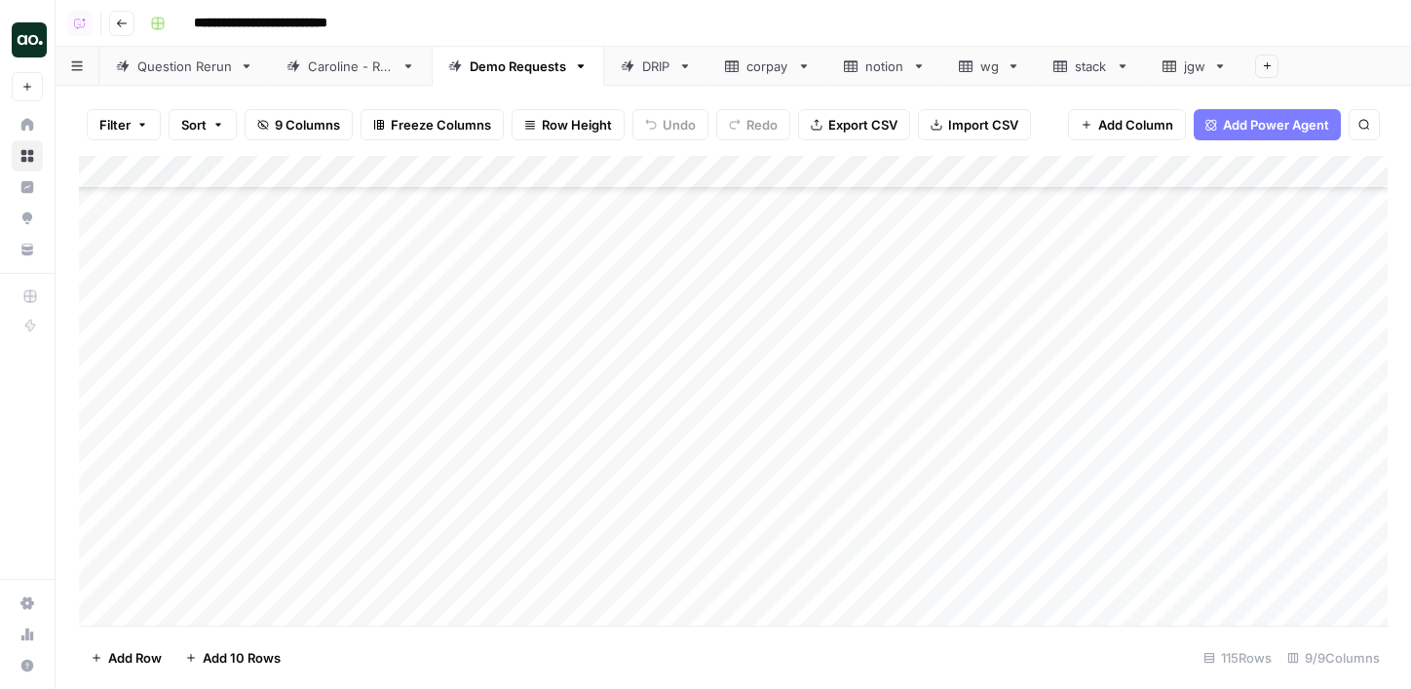
scroll to position [3405, 0]
click at [236, 381] on div "Add Column" at bounding box center [733, 391] width 1309 height 470
click at [212, 379] on div "Add Column" at bounding box center [733, 391] width 1309 height 470
type textarea "**********"
click at [326, 385] on div "Add Column" at bounding box center [733, 391] width 1309 height 470
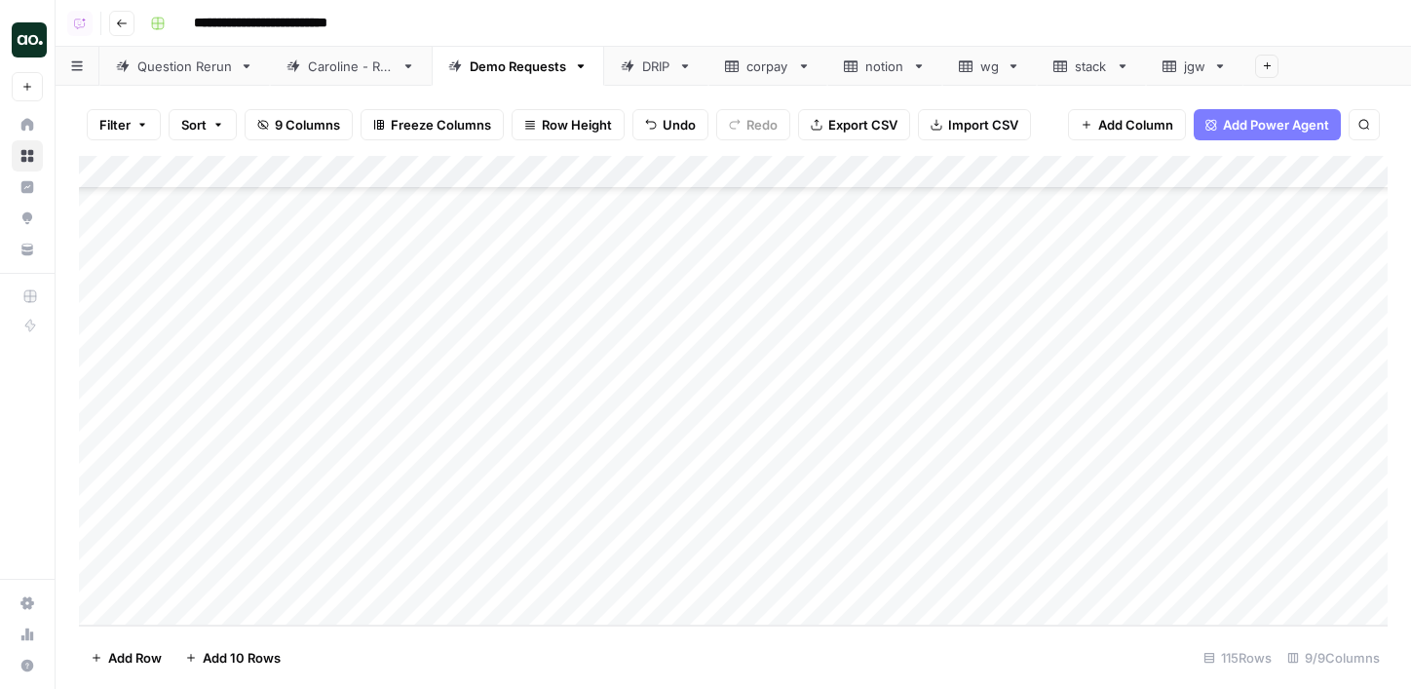
click at [314, 381] on div "Add Column" at bounding box center [733, 391] width 1309 height 470
type input "**********"
click at [325, 429] on div "Add Column" at bounding box center [733, 391] width 1309 height 470
click at [744, 379] on div "Add Column" at bounding box center [733, 391] width 1309 height 470
